Goal: Information Seeking & Learning: Compare options

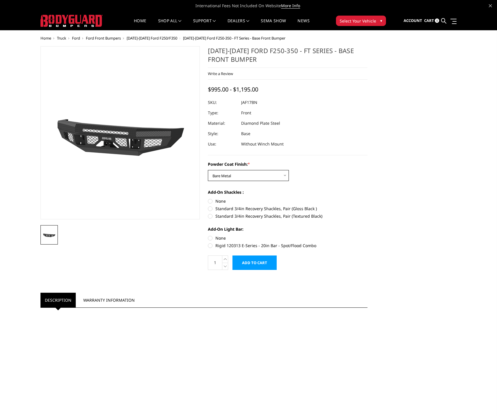
click option "Bare Metal" at bounding box center [0, 0] width 0 height 0
click option "Gloss Black Powder Coat" at bounding box center [0, 0] width 0 height 0
select select "3372"
click option "Bare Metal" at bounding box center [0, 0] width 0 height 0
click at [210, 245] on label "Rigid 120313 E-Series - 20in Bar - Spot/Flood Combo" at bounding box center [288, 246] width 160 height 6
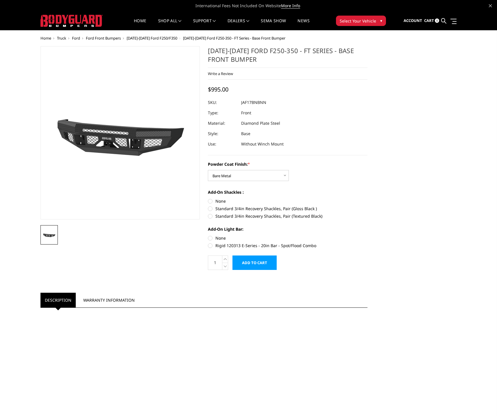
click at [367, 236] on input "Rigid 120313 E-Series - 20in Bar - Spot/Flood Combo" at bounding box center [367, 235] width 0 height 0
radio input "true"
click at [153, 38] on span "[DATE]-[DATE] Ford F250/F350" at bounding box center [152, 38] width 51 height 5
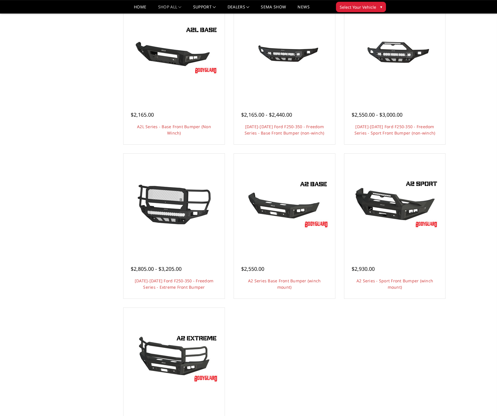
scroll to position [229, 0]
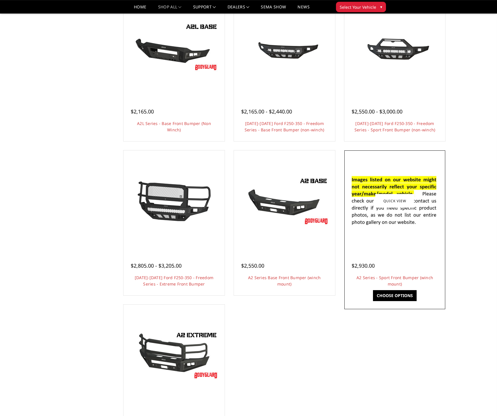
click at [422, 246] on div at bounding box center [395, 201] width 98 height 98
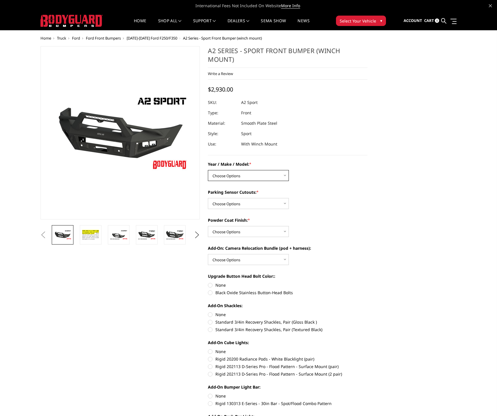
select select "826"
click option "Ford 17-22 F250 / F350" at bounding box center [0, 0] width 0 height 0
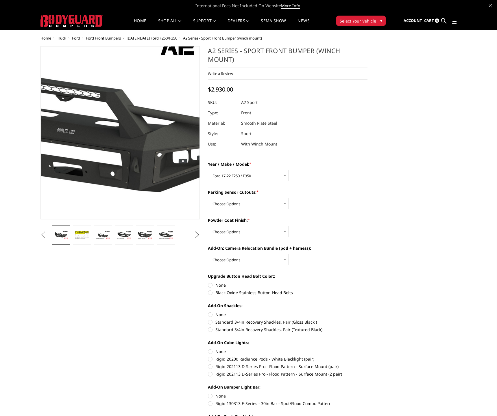
click at [124, 159] on img at bounding box center [115, 128] width 370 height 208
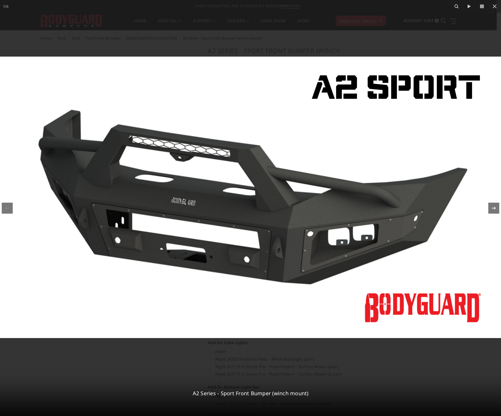
click at [494, 208] on icon at bounding box center [494, 208] width 4 height 3
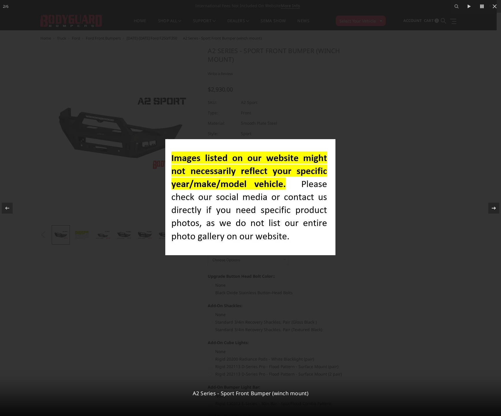
click at [494, 208] on icon at bounding box center [494, 208] width 4 height 3
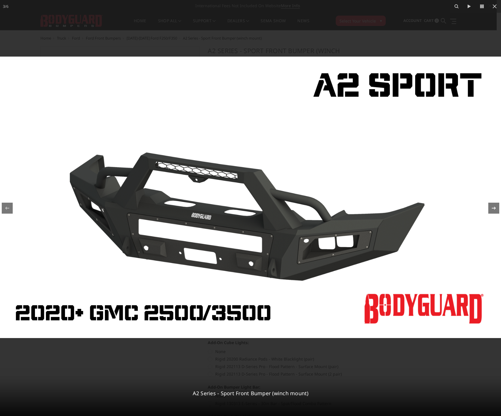
click at [494, 208] on icon at bounding box center [494, 208] width 4 height 3
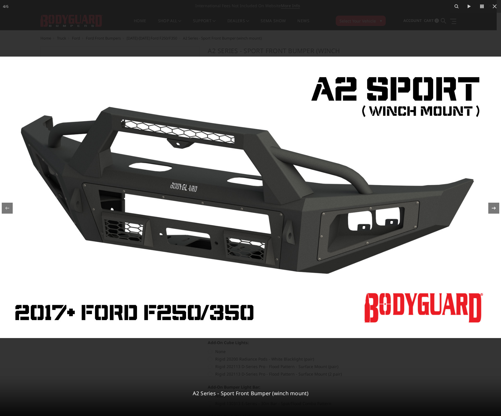
click at [494, 208] on icon at bounding box center [494, 208] width 4 height 3
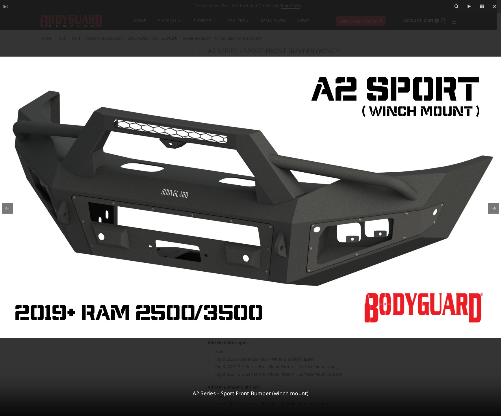
click at [494, 208] on icon at bounding box center [494, 208] width 4 height 3
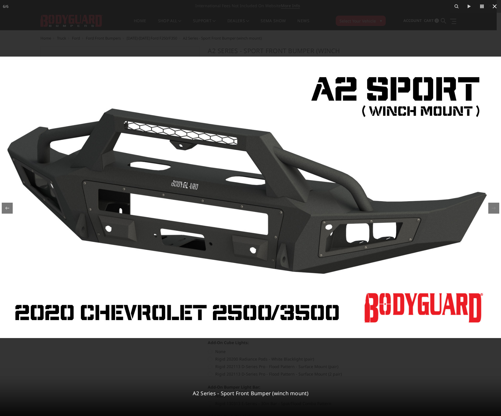
click at [496, 7] on icon at bounding box center [494, 6] width 7 height 7
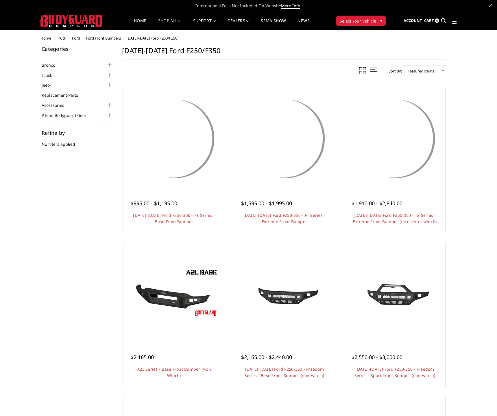
scroll to position [229, 0]
